Goal: Task Accomplishment & Management: Manage account settings

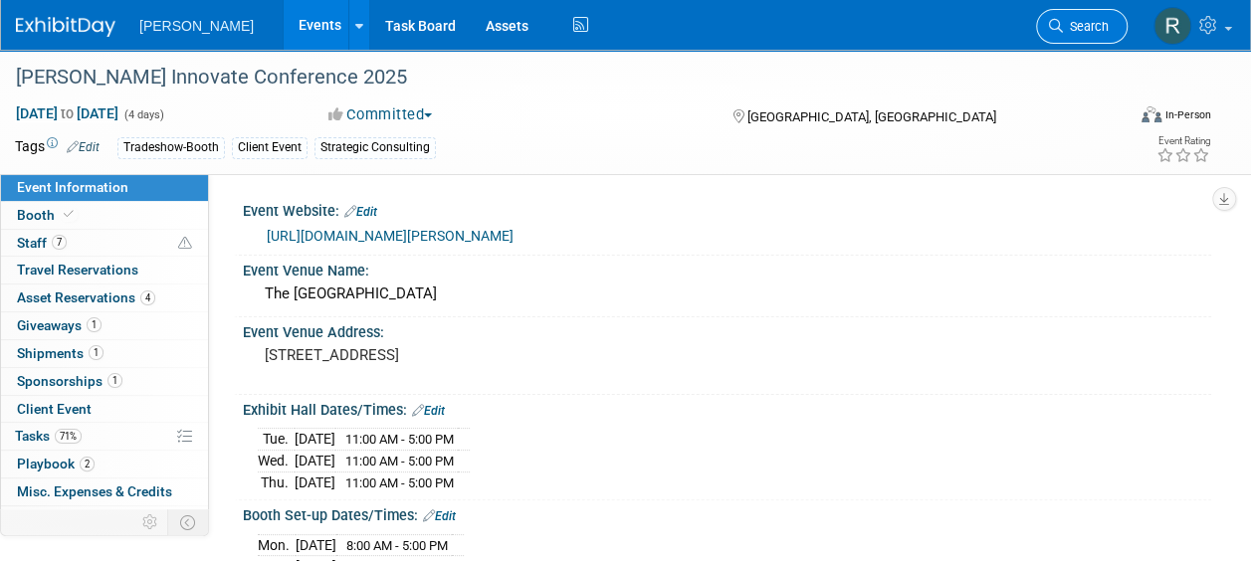
click at [1049, 28] on icon at bounding box center [1056, 26] width 14 height 14
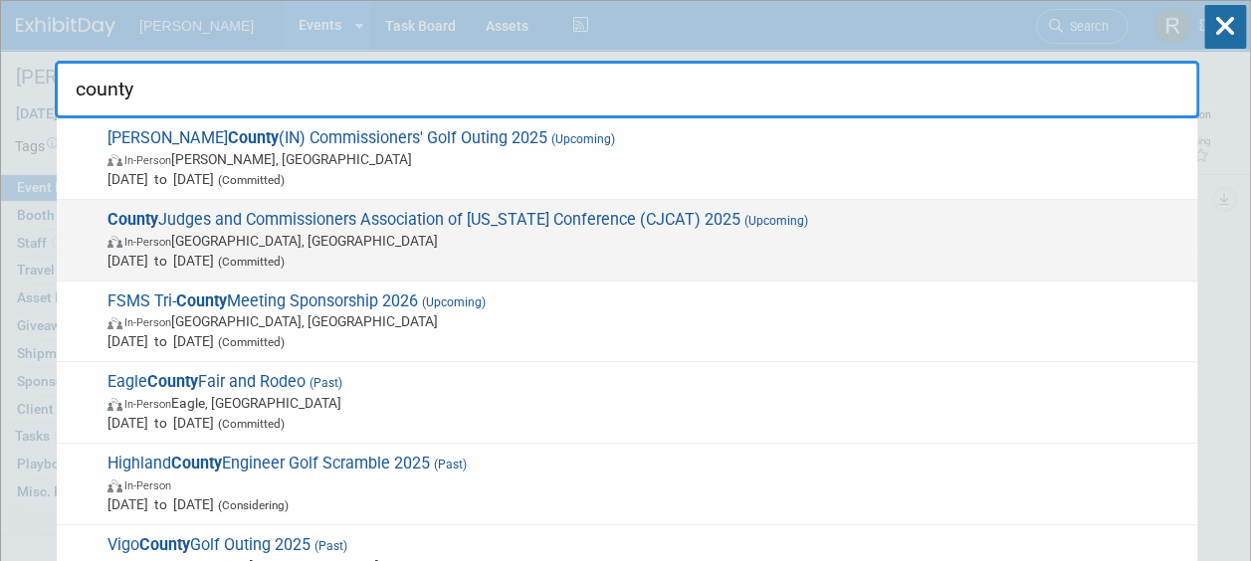
type input "county"
click at [728, 210] on span "County Judges and Commissioners Association of [US_STATE] Conference (CJCAT) 20…" at bounding box center [645, 240] width 1086 height 61
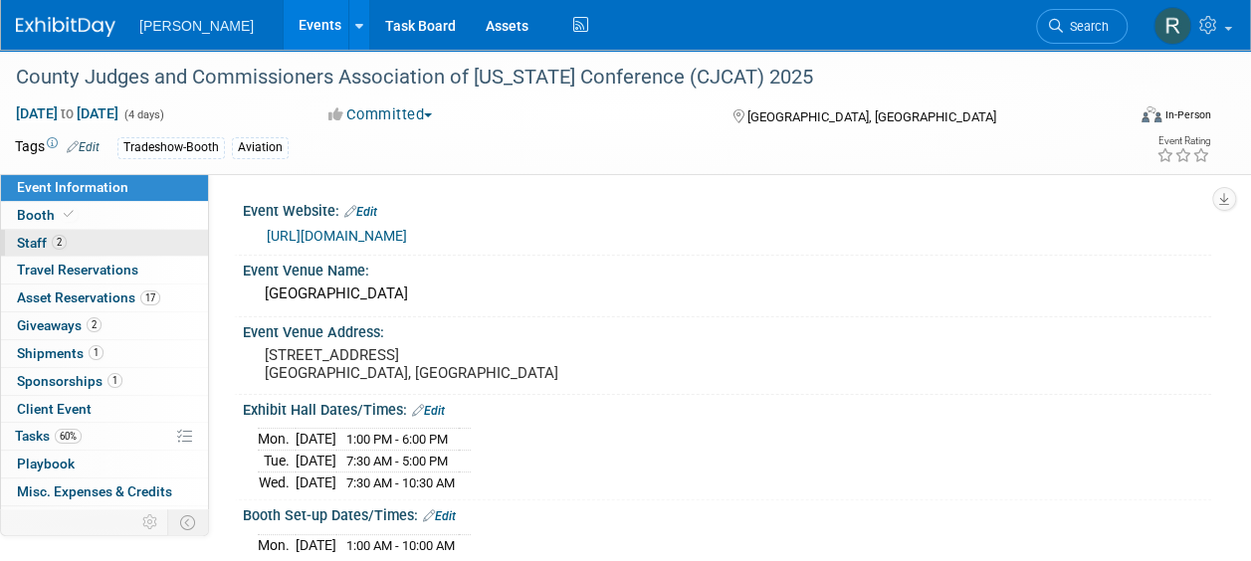
click at [82, 246] on link "2 Staff 2" at bounding box center [104, 243] width 207 height 27
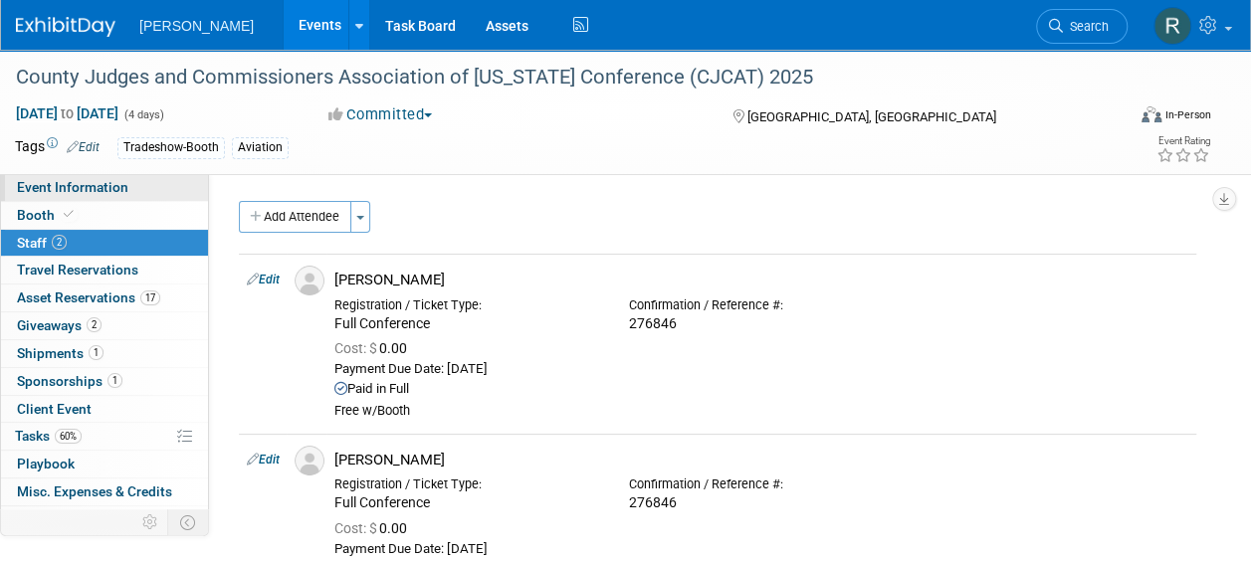
click at [136, 184] on link "Event Information" at bounding box center [104, 187] width 207 height 27
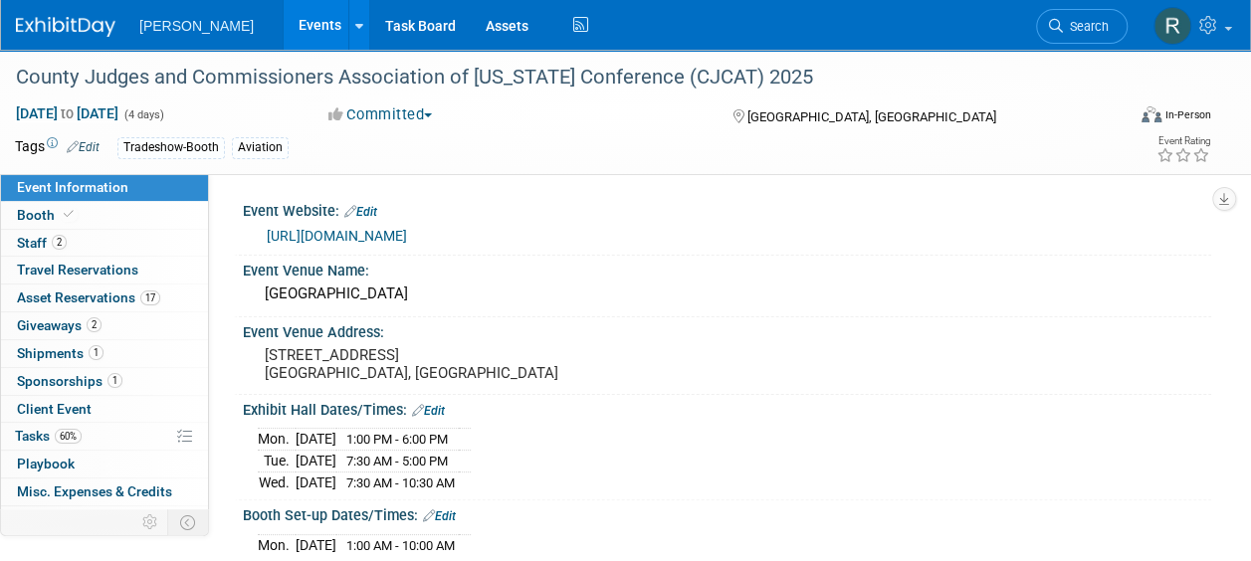
click at [374, 238] on link "http://www.countyprogress.com/conferences" at bounding box center [337, 236] width 140 height 16
click at [32, 442] on link "60% Tasks 60%" at bounding box center [104, 436] width 207 height 27
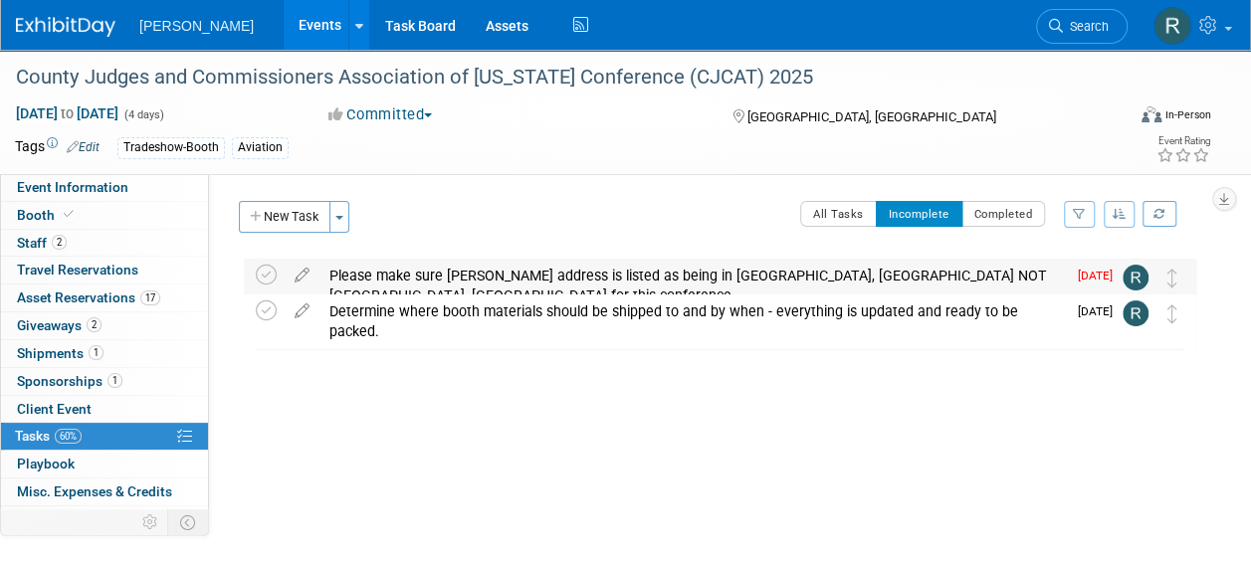
click at [462, 279] on div "Please make sure Kari Campbell's address is listed as being in Austin, TX NOT D…" at bounding box center [692, 286] width 746 height 55
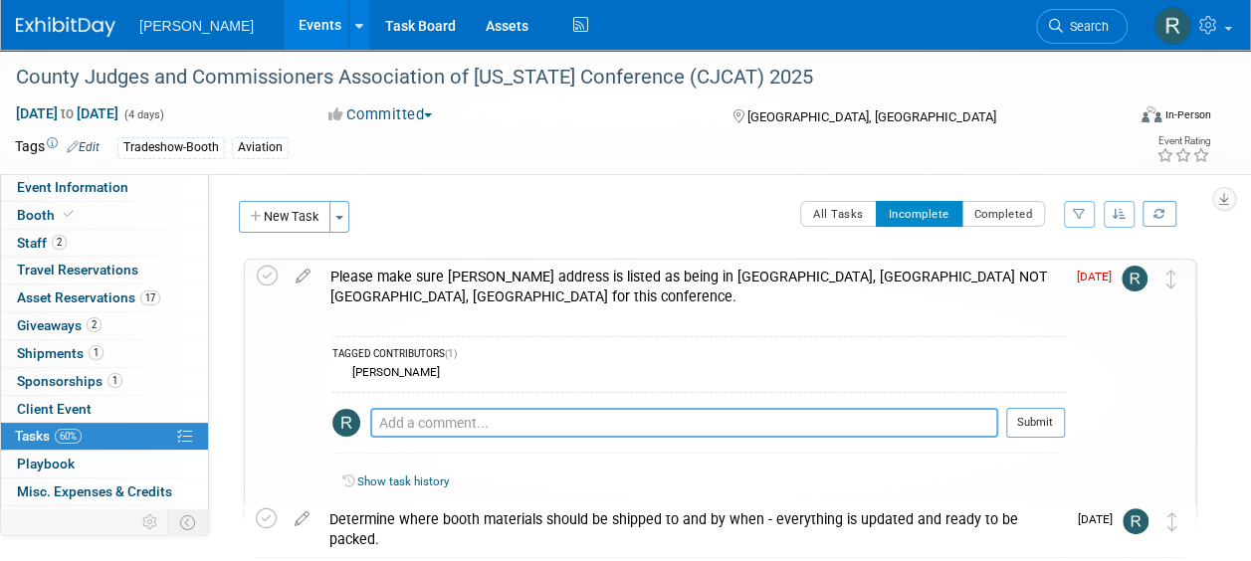
click at [549, 408] on textarea at bounding box center [684, 423] width 628 height 30
type textarea "Called and verified. We are all set."
click at [1021, 408] on button "Submit" at bounding box center [1035, 423] width 59 height 30
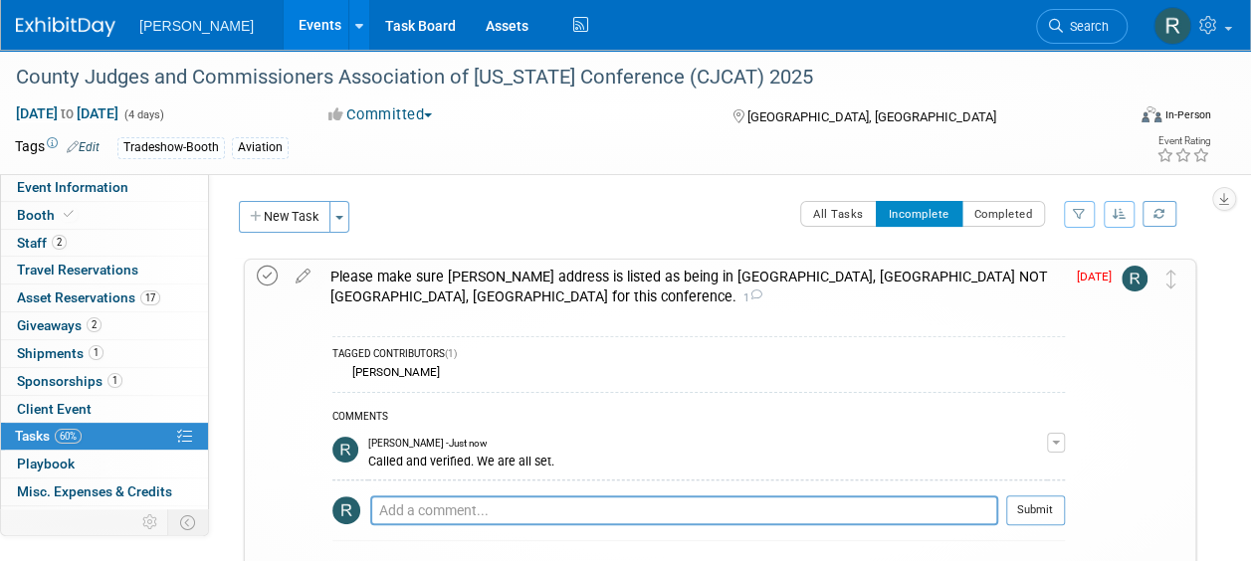
click at [268, 266] on icon at bounding box center [267, 276] width 21 height 21
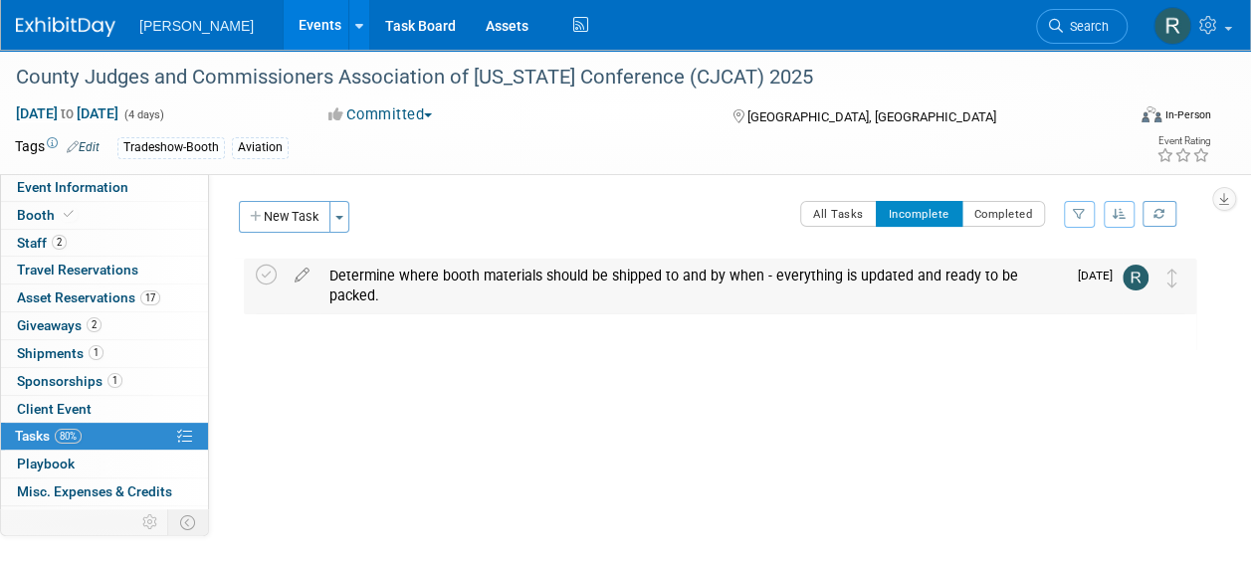
click at [407, 278] on div "Determine where booth materials should be shipped to and by when - everything i…" at bounding box center [692, 286] width 746 height 55
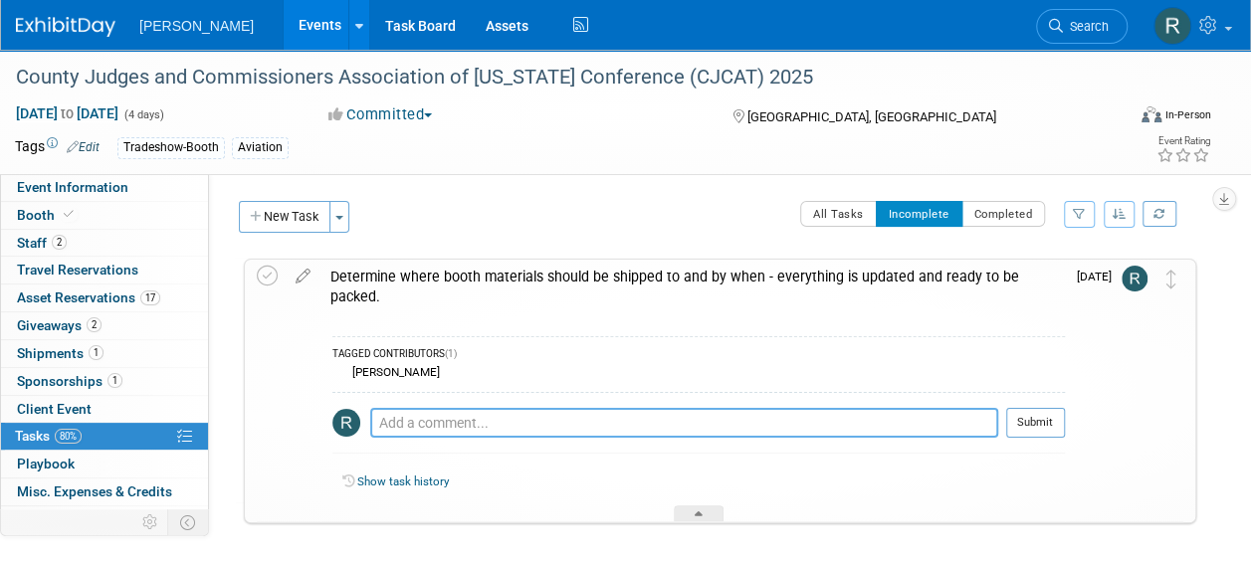
click at [457, 408] on textarea at bounding box center [684, 423] width 628 height 30
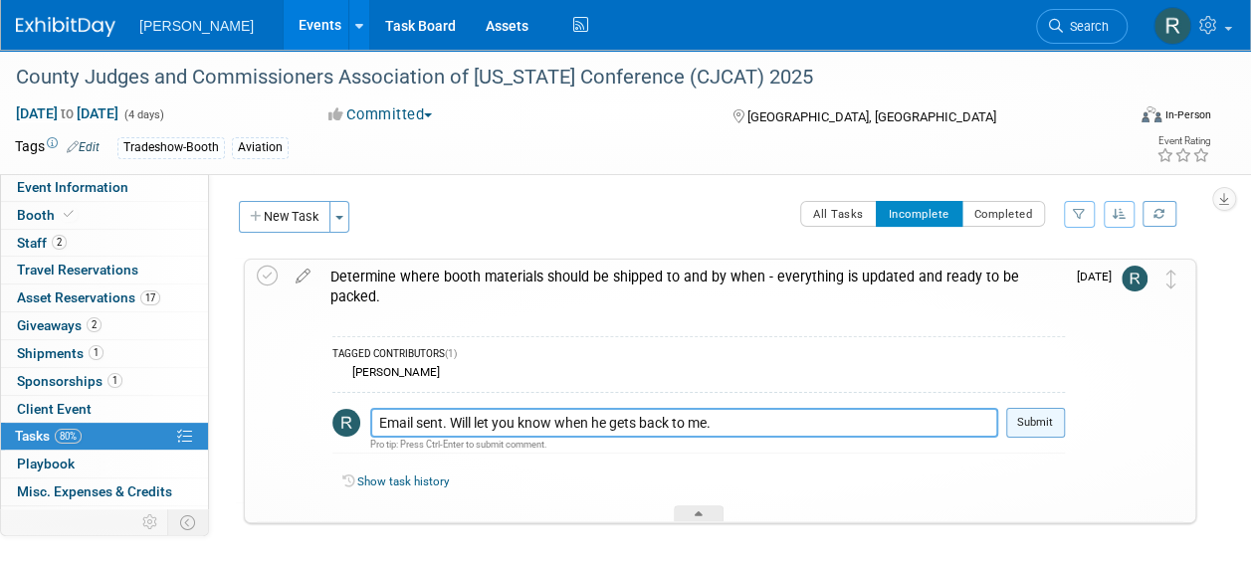
type textarea "Email sent. Will let you know when he gets back to me."
click at [1061, 408] on button "Submit" at bounding box center [1035, 423] width 59 height 30
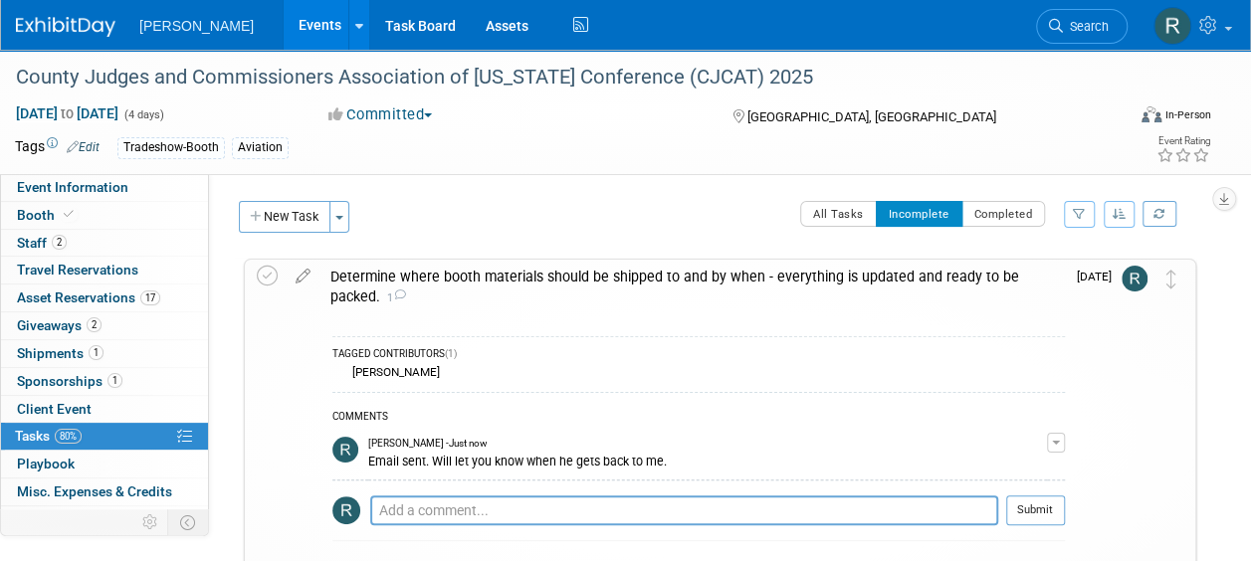
click at [604, 282] on div "Determine where booth materials should be shipped to and by when - everything i…" at bounding box center [692, 287] width 744 height 55
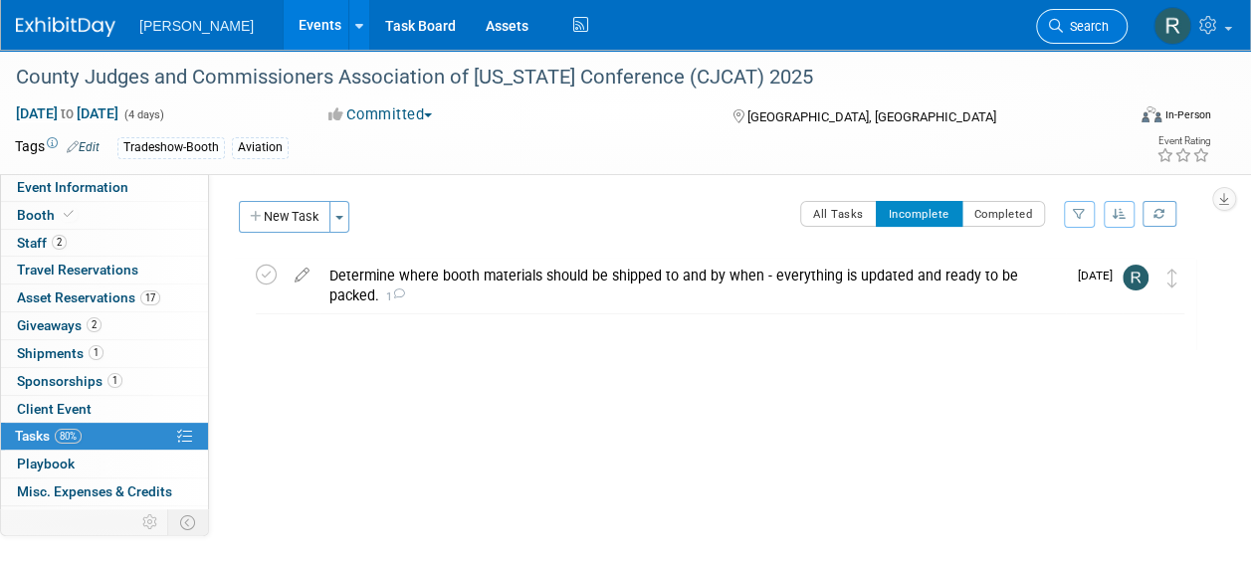
click at [1071, 34] on link "Search" at bounding box center [1082, 26] width 92 height 35
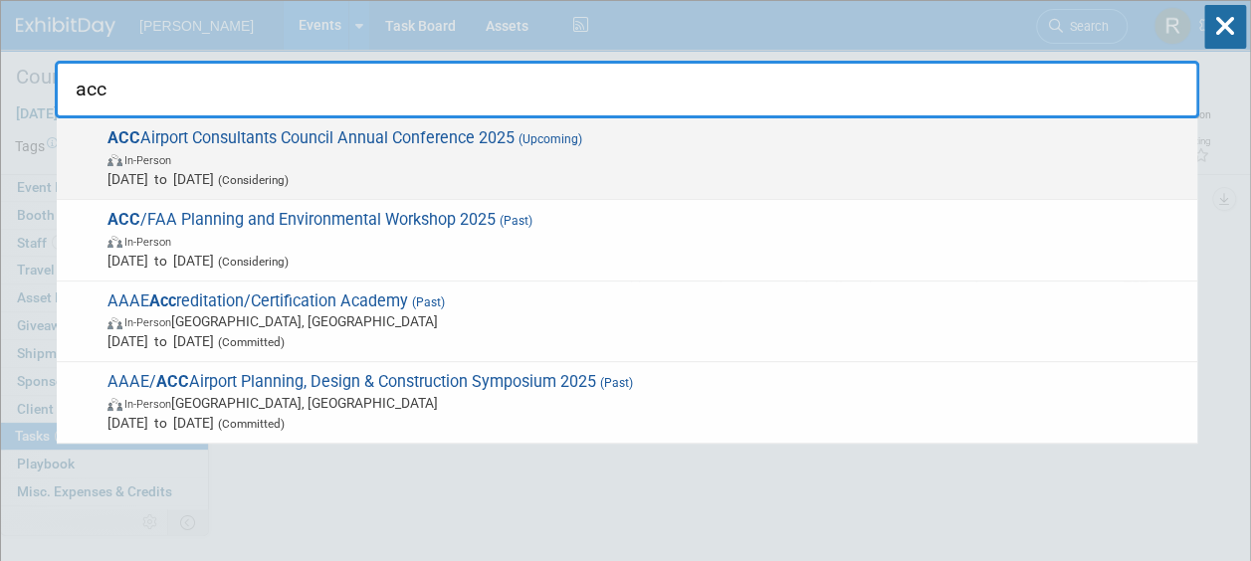
type input "acc"
click at [396, 169] on span "Nov 5, 2025 to Nov 7, 2025 (Considering)" at bounding box center [647, 179] width 1080 height 20
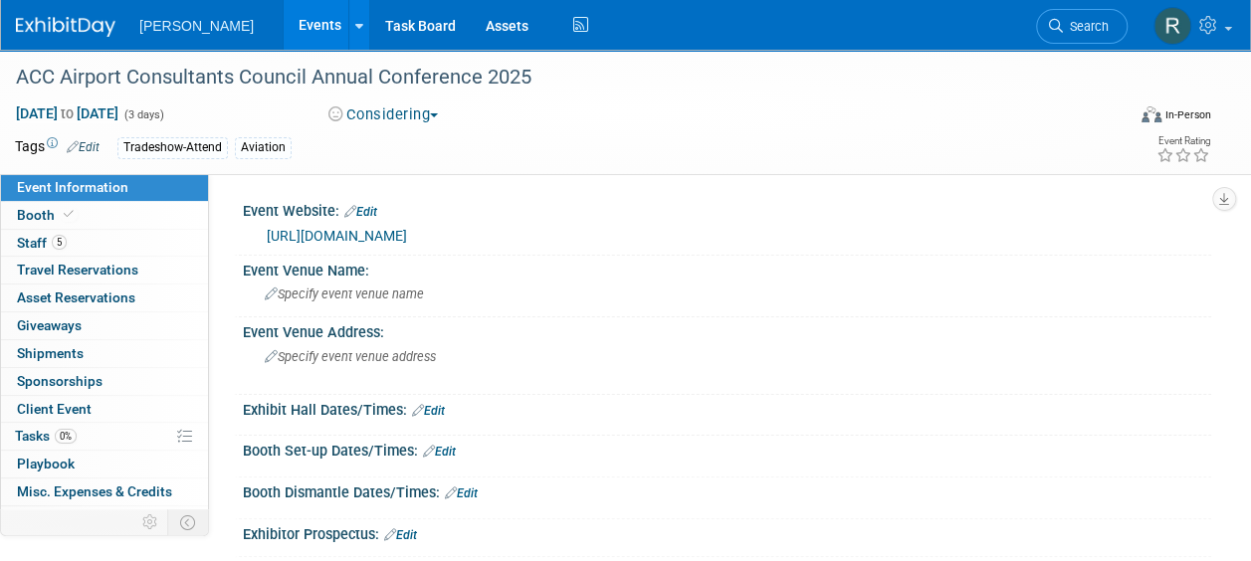
click at [387, 232] on link "https://acconline.org/47th-acc-annual-conference-philidelphia-pa-november-5-720…" at bounding box center [337, 236] width 140 height 16
click at [105, 245] on link "5 Staff 5" at bounding box center [104, 243] width 207 height 27
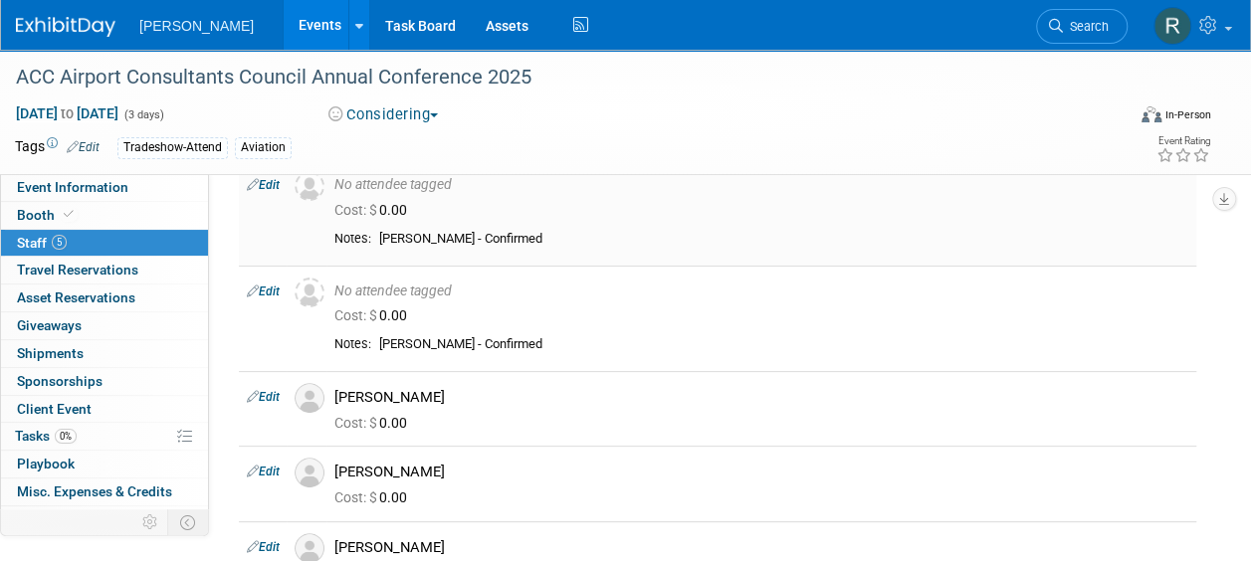
scroll to position [84, 0]
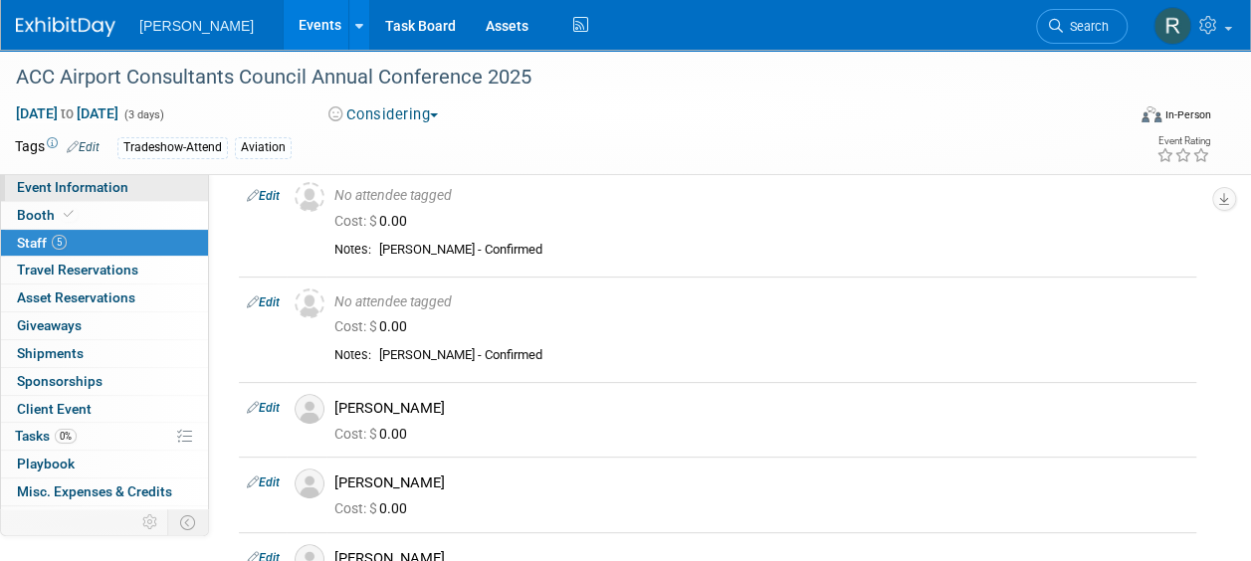
click at [145, 187] on link "Event Information" at bounding box center [104, 187] width 207 height 27
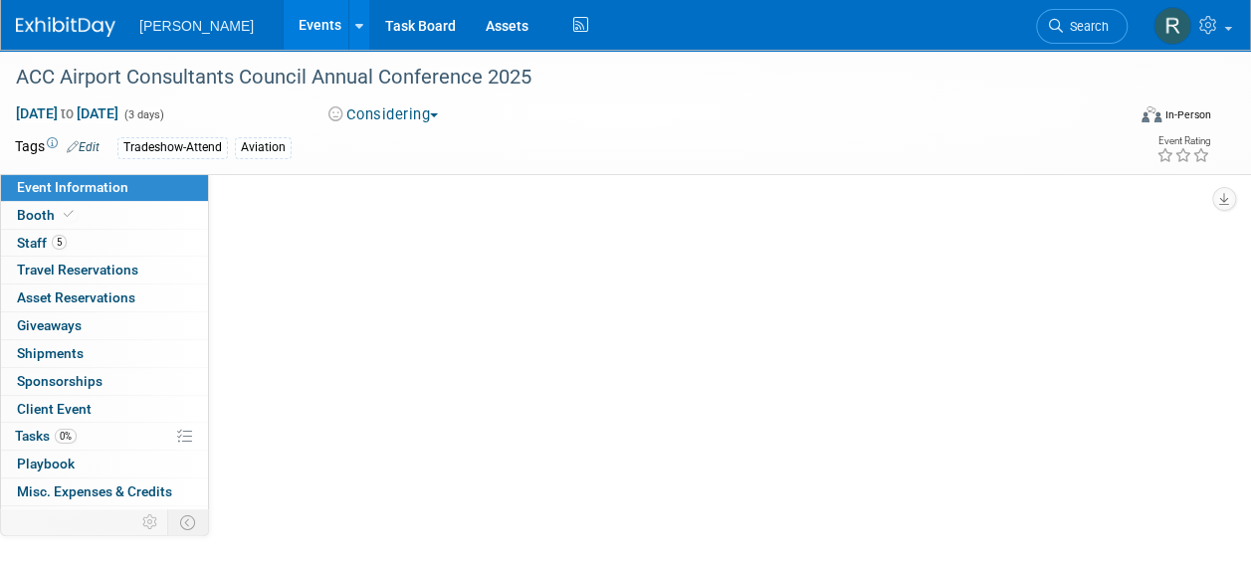
scroll to position [0, 0]
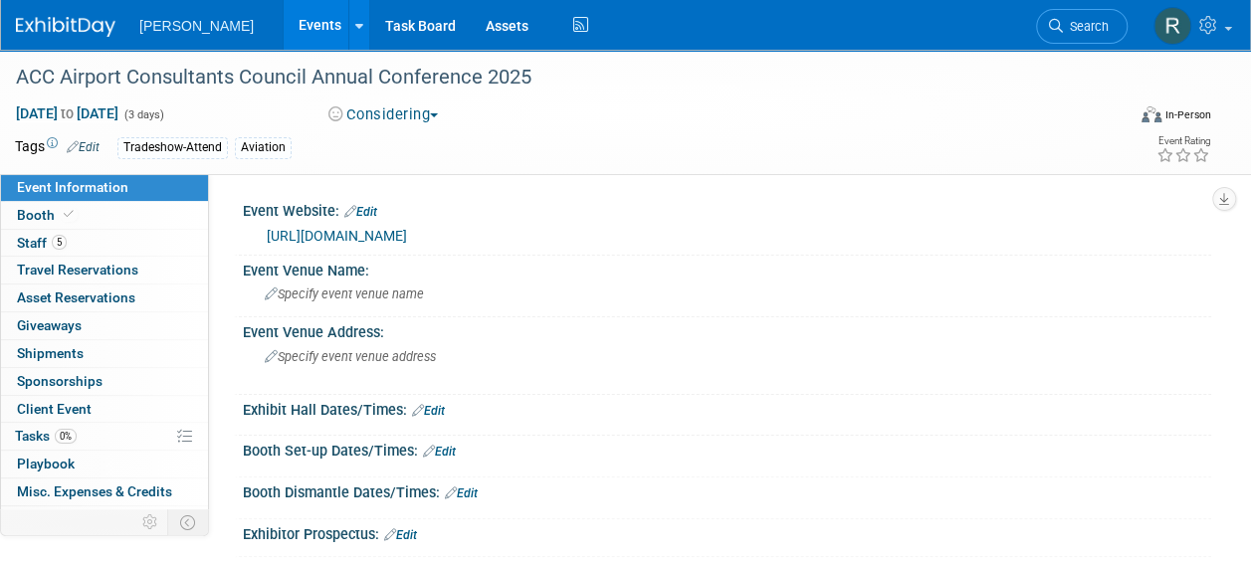
click at [367, 208] on link "Edit" at bounding box center [360, 212] width 33 height 14
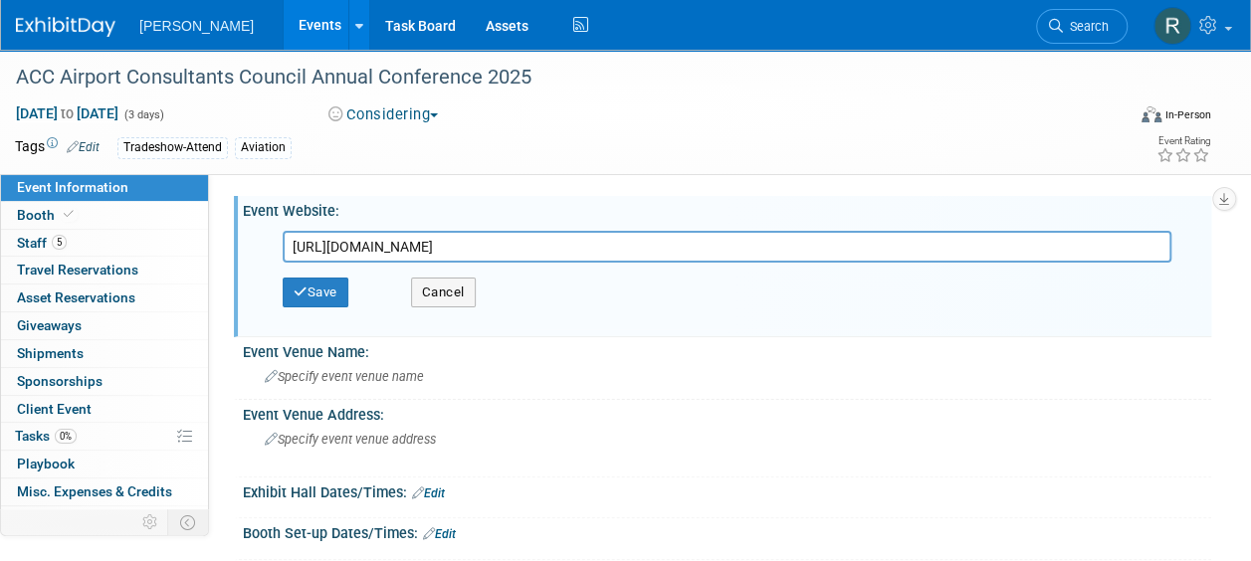
drag, startPoint x: 833, startPoint y: 252, endPoint x: 227, endPoint y: 267, distance: 606.3
click at [227, 267] on div "Event Website: Edit https://acconline.org/47th-acc-annual-conference-philidelph…" at bounding box center [710, 393] width 1002 height 438
type input "https://acconline.org/47annual/"
click at [303, 284] on button "Save" at bounding box center [316, 293] width 66 height 30
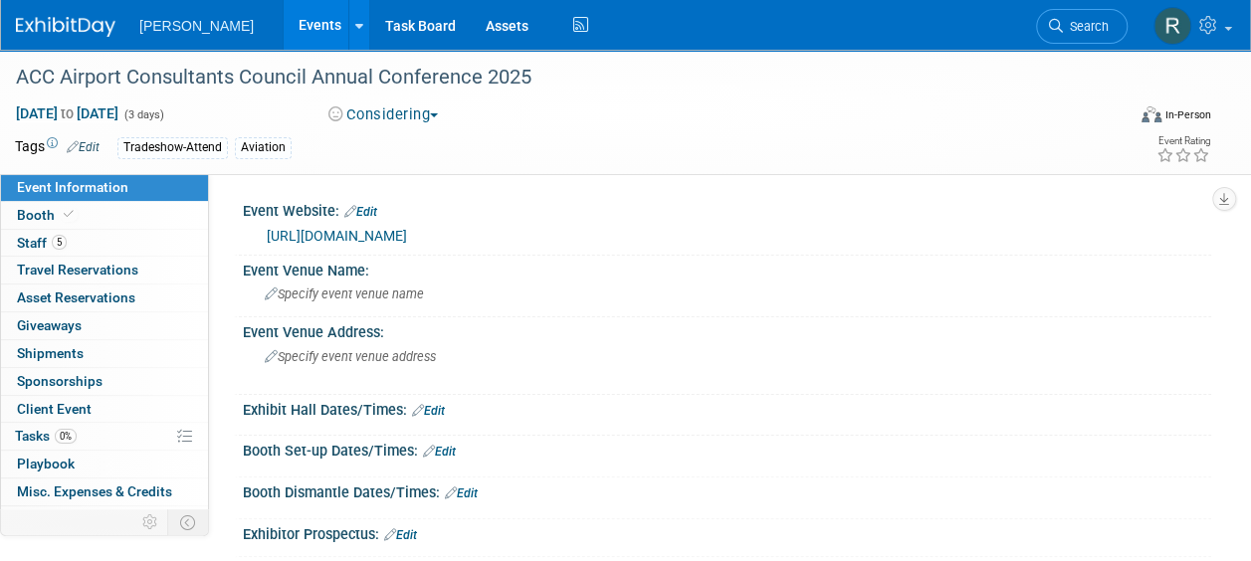
scroll to position [302, 0]
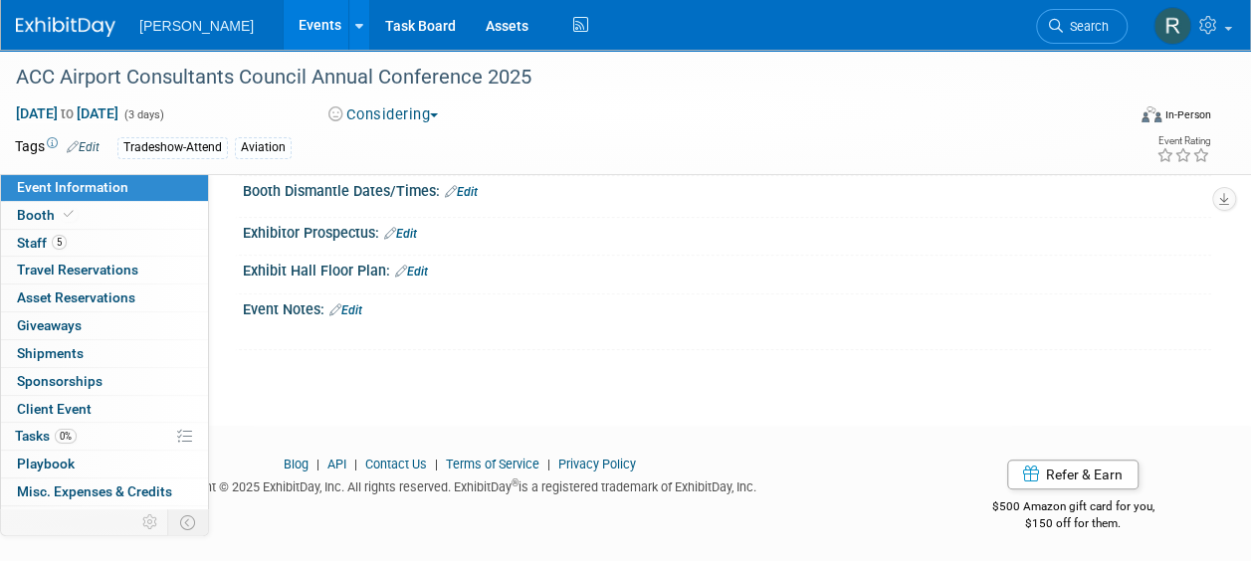
click at [432, 119] on button "Considering" at bounding box center [383, 114] width 124 height 21
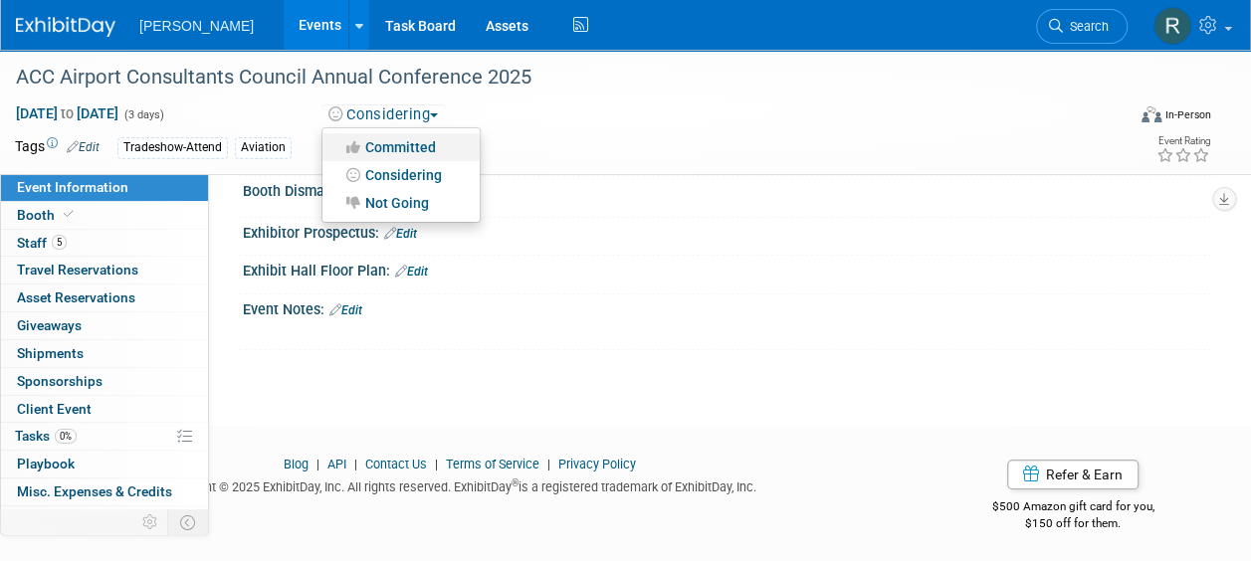
click at [384, 149] on link "Committed" at bounding box center [400, 147] width 157 height 28
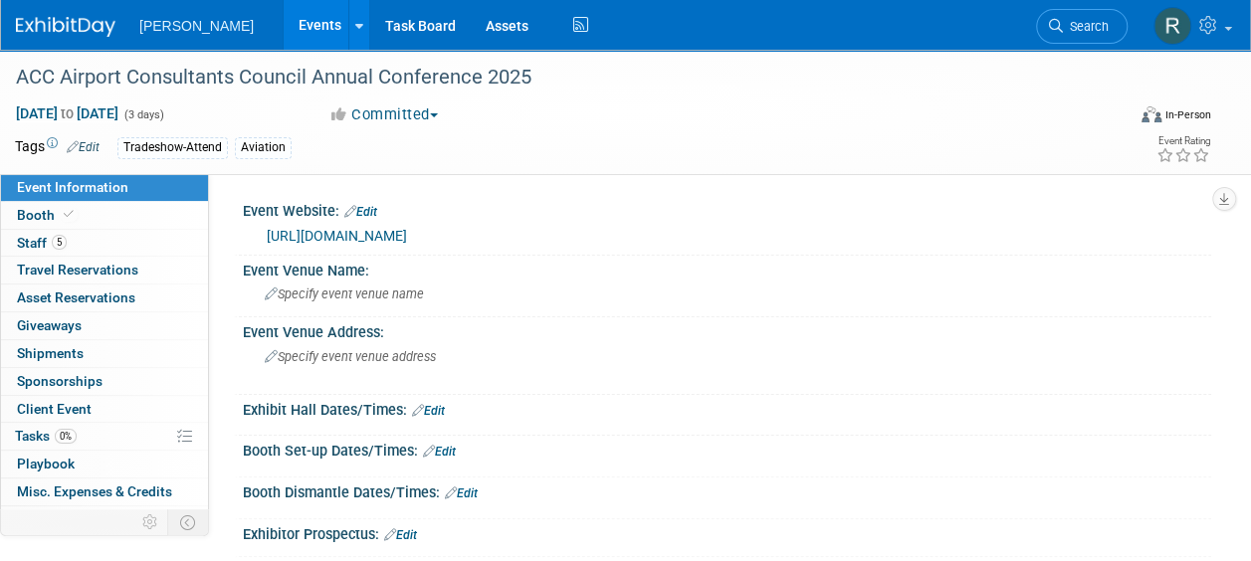
click at [346, 231] on link "https://acconline.org/47annual/" at bounding box center [337, 236] width 140 height 16
